Goal: Task Accomplishment & Management: Manage account settings

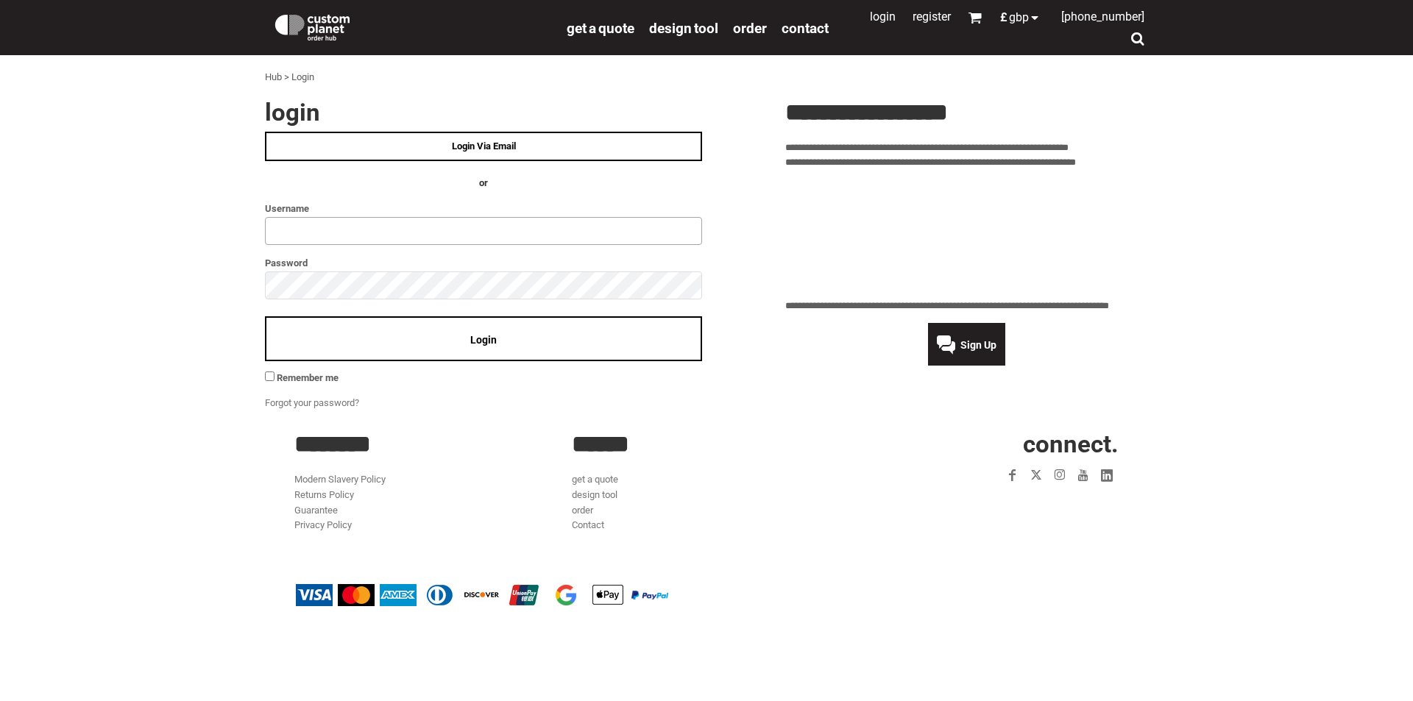
click at [360, 223] on input "text" at bounding box center [483, 231] width 437 height 28
type input "**********"
click input "**" at bounding box center [0, 0] width 0 height 0
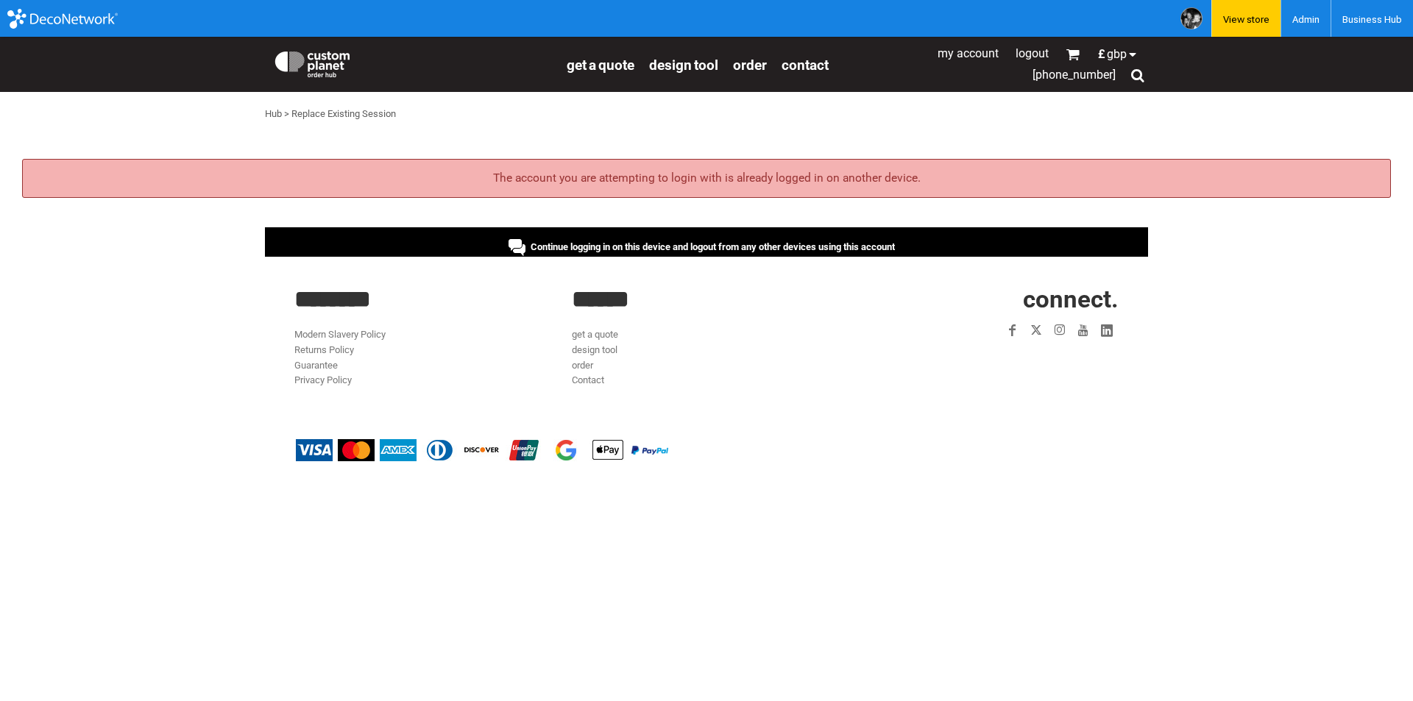
click at [473, 236] on div "Continue logging in on this device and logout from any other devices using this…" at bounding box center [706, 241] width 883 height 29
